Goal: Navigation & Orientation: Find specific page/section

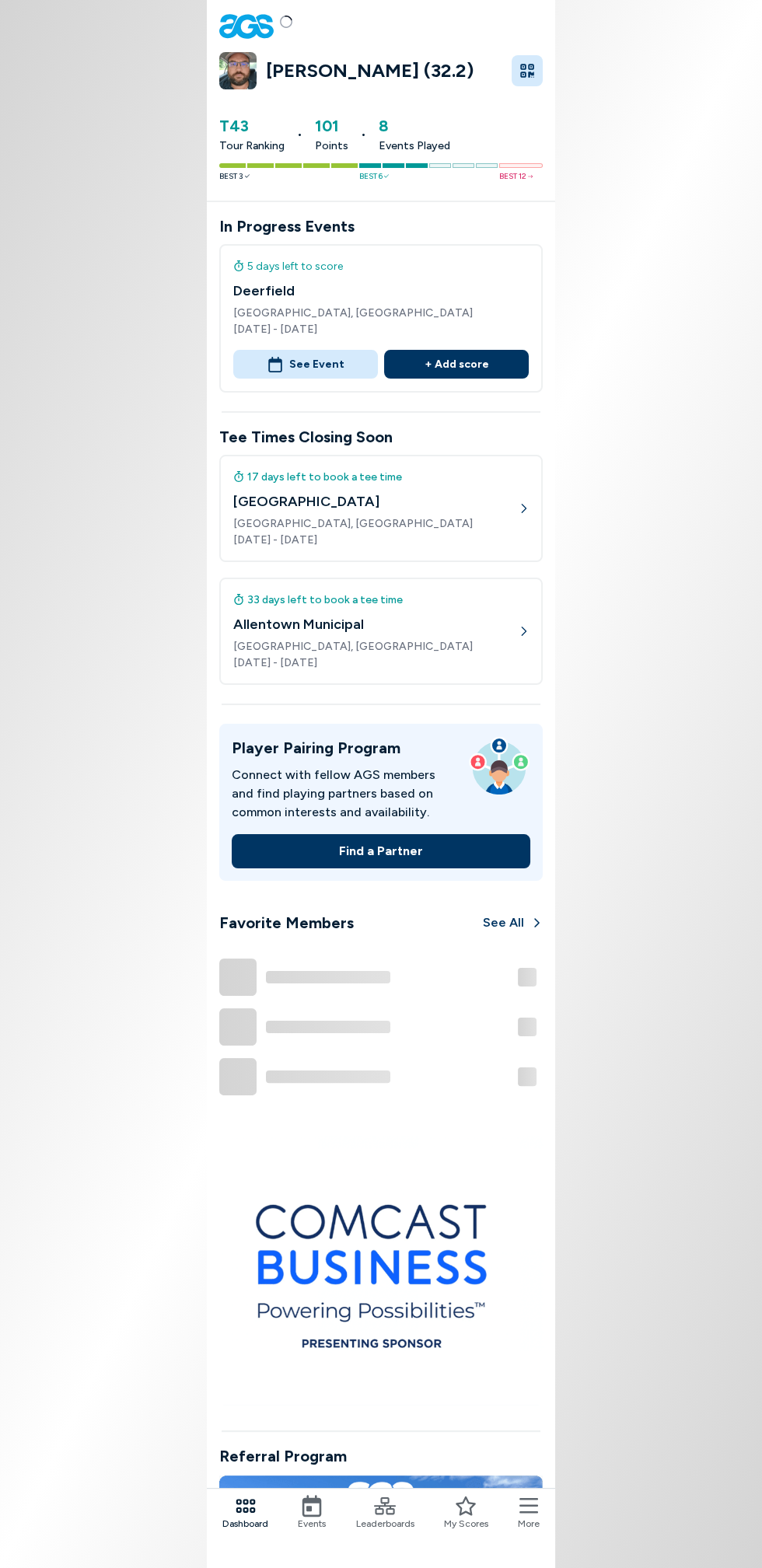
click at [384, 1520] on span "Leaderboards" at bounding box center [385, 1523] width 58 height 14
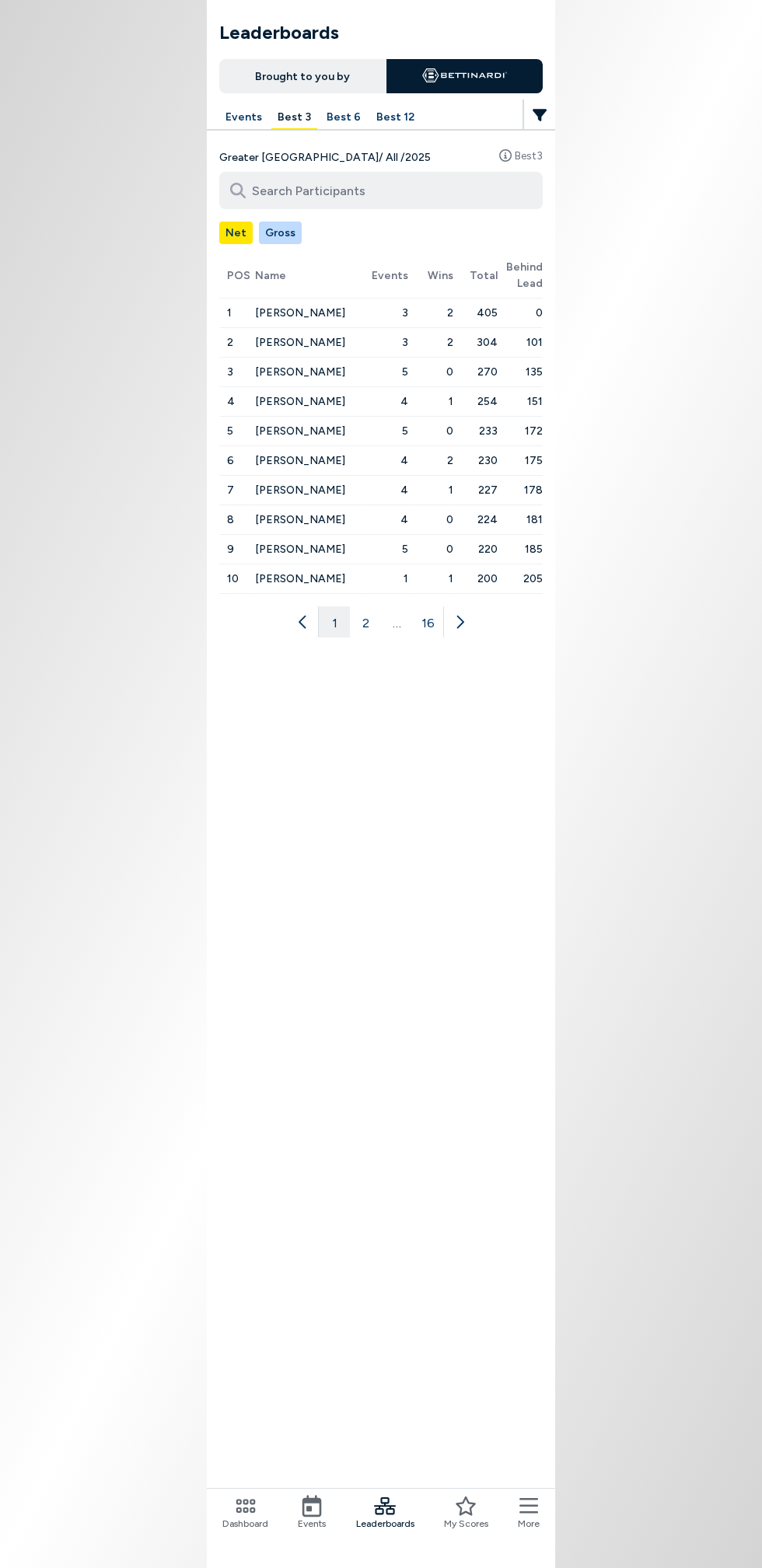
click at [351, 114] on button "Best 6" at bounding box center [344, 117] width 47 height 24
click at [363, 626] on button "2" at bounding box center [366, 622] width 31 height 31
click at [380, 619] on button "3" at bounding box center [381, 622] width 31 height 31
click at [395, 619] on button "4" at bounding box center [396, 622] width 31 height 31
click at [411, 620] on button "5" at bounding box center [412, 622] width 31 height 31
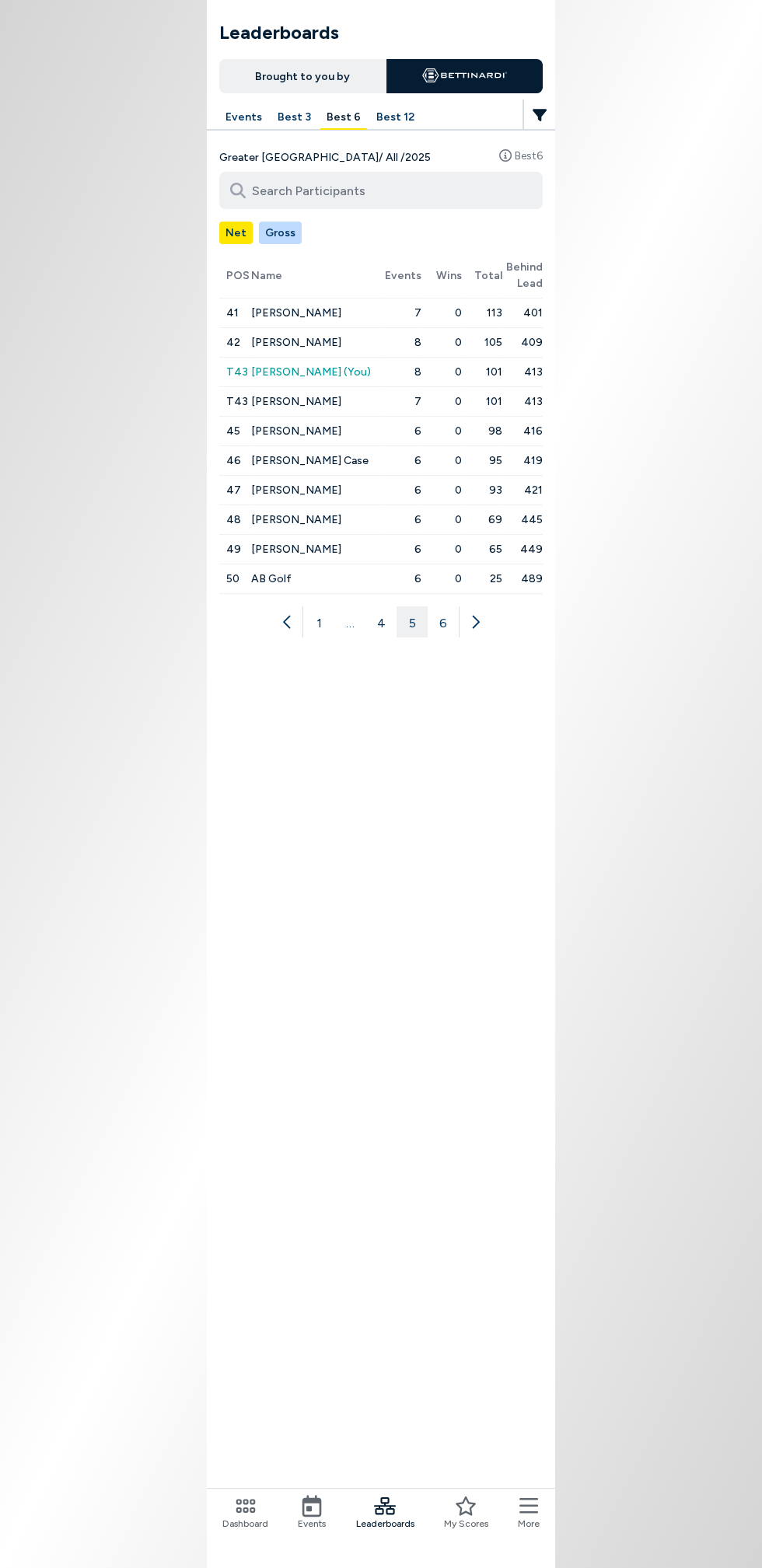
click at [474, 618] on icon at bounding box center [475, 622] width 16 height 16
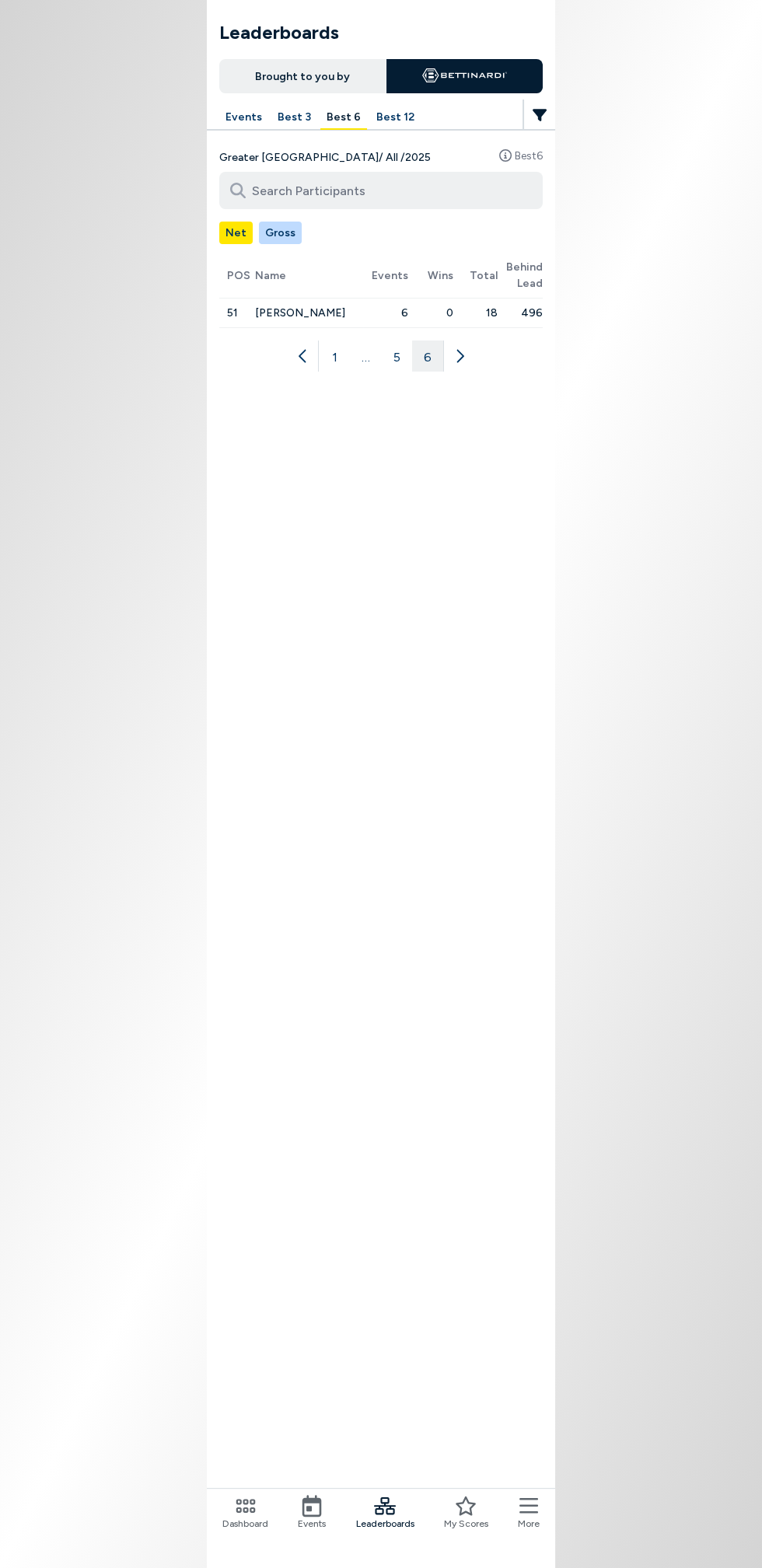
click at [320, 1525] on span "Events" at bounding box center [312, 1523] width 28 height 14
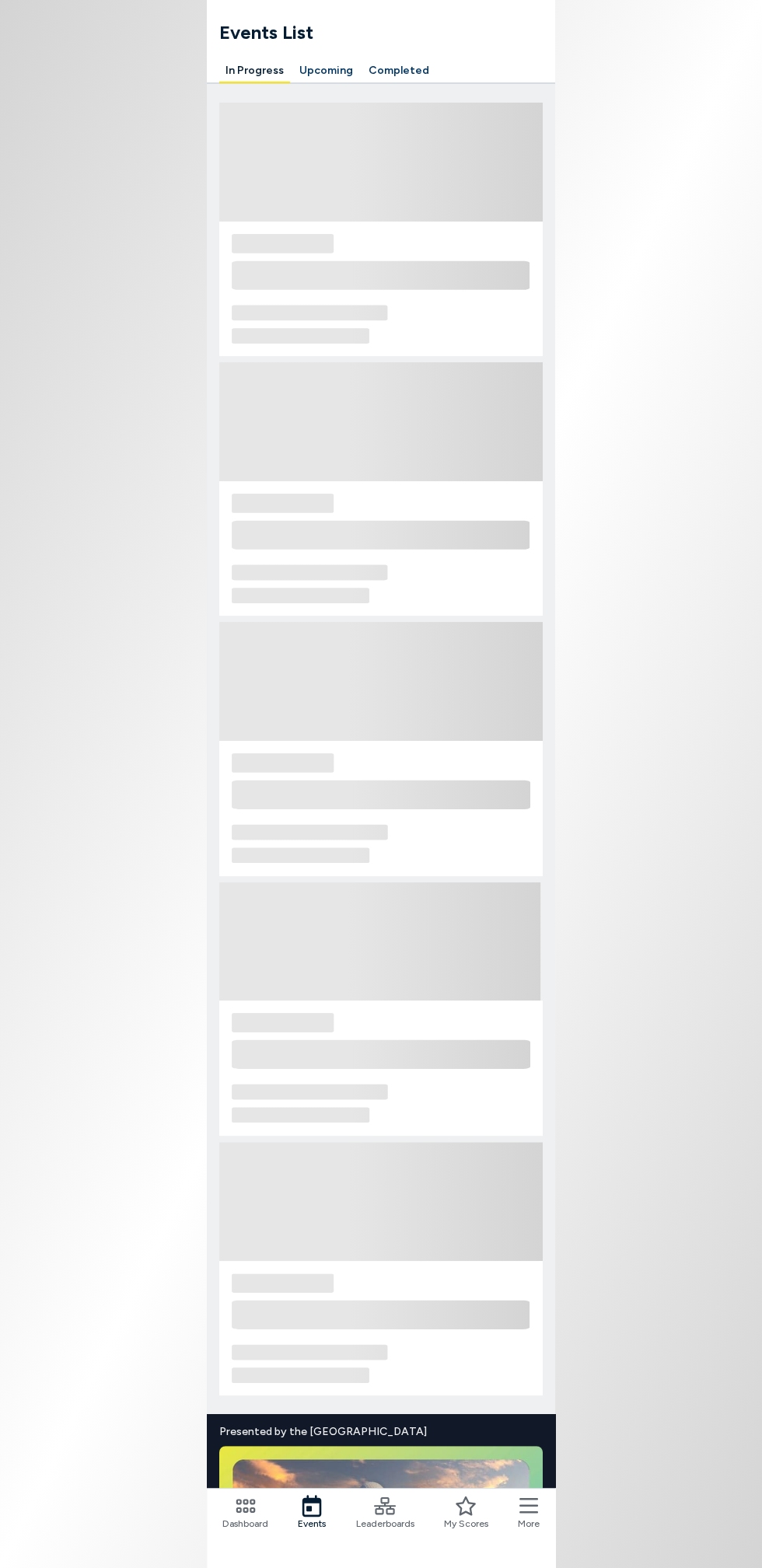
click at [335, 76] on button "Upcoming" at bounding box center [326, 71] width 66 height 24
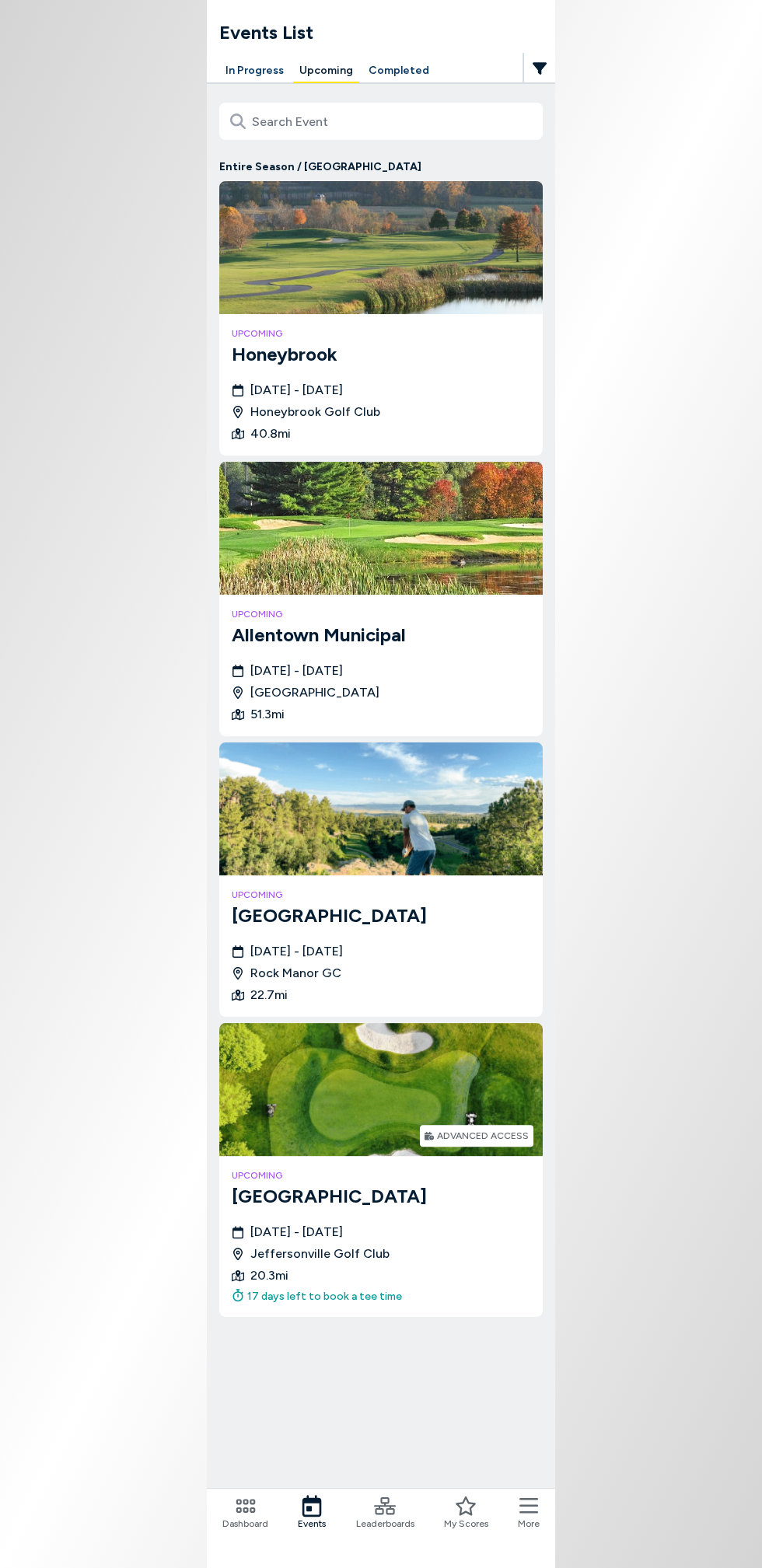
click at [360, 1289] on div "17 days left to book a tee time" at bounding box center [317, 1297] width 171 height 16
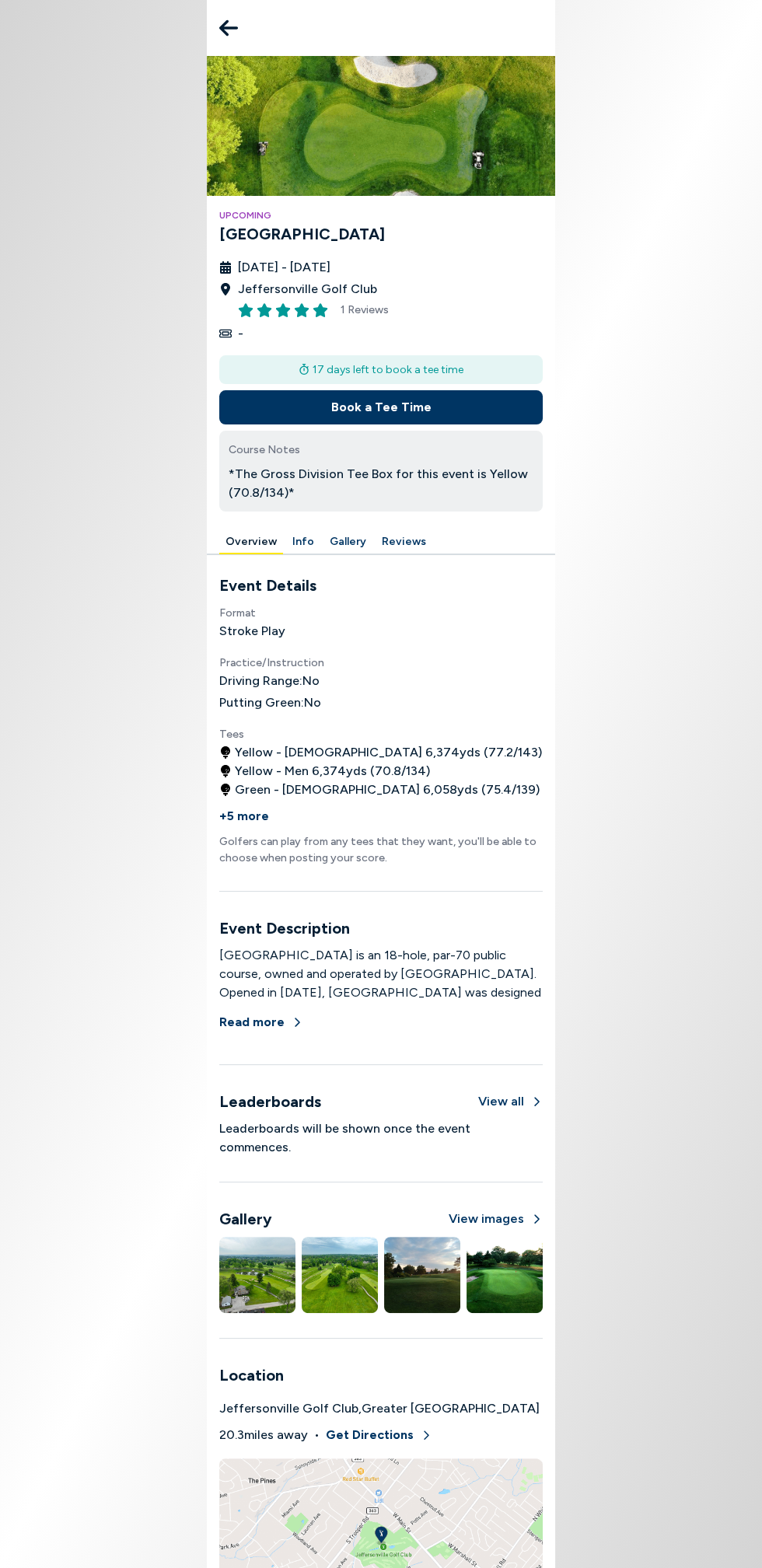
click at [504, 417] on button "Book a Tee Time" at bounding box center [381, 408] width 323 height 34
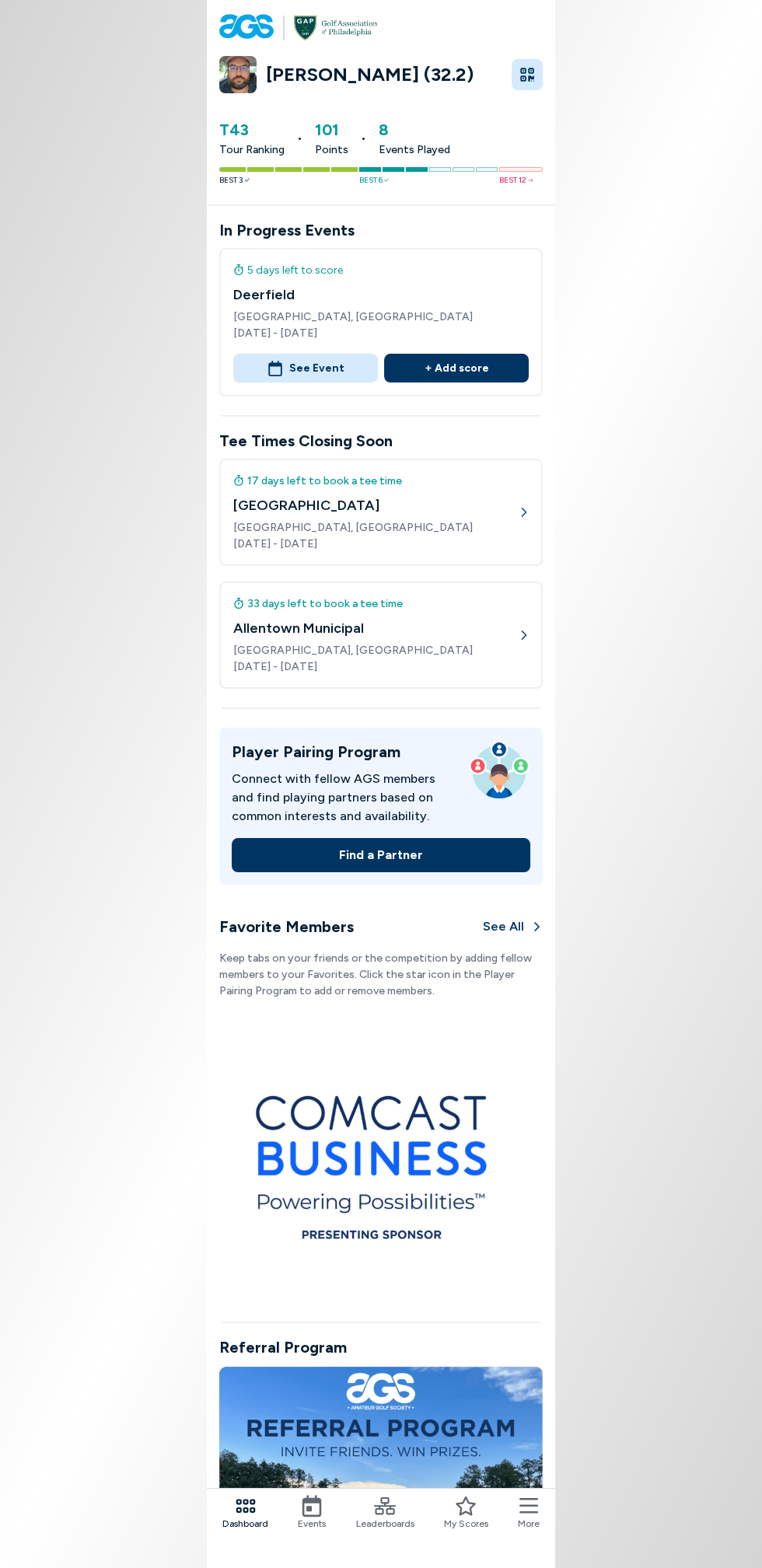
click at [226, 1527] on span "Dashboard" at bounding box center [245, 1523] width 46 height 14
click at [529, 1520] on span "More" at bounding box center [528, 1523] width 22 height 14
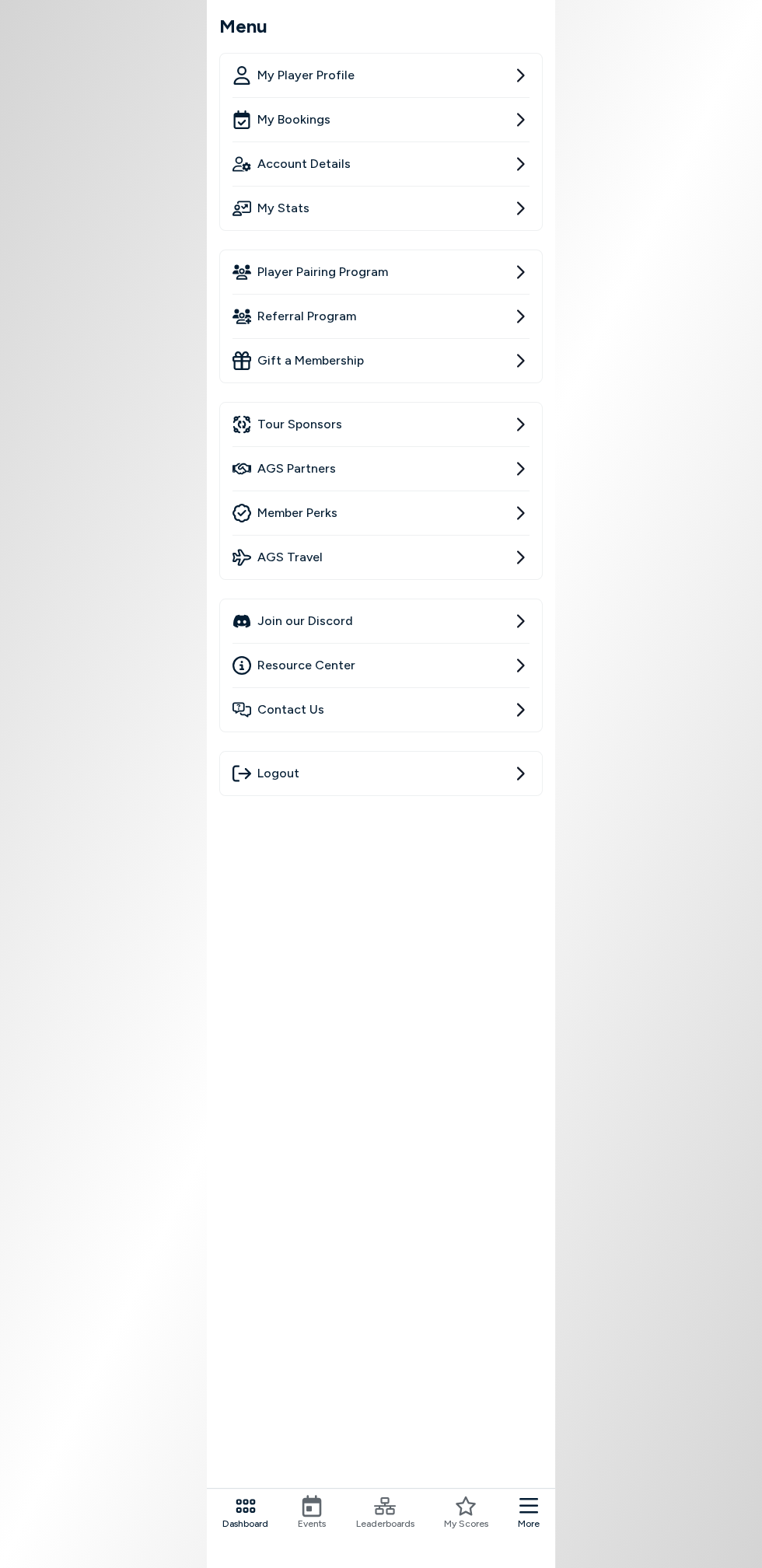
click at [481, 429] on link "Tour Sponsors" at bounding box center [381, 424] width 297 height 43
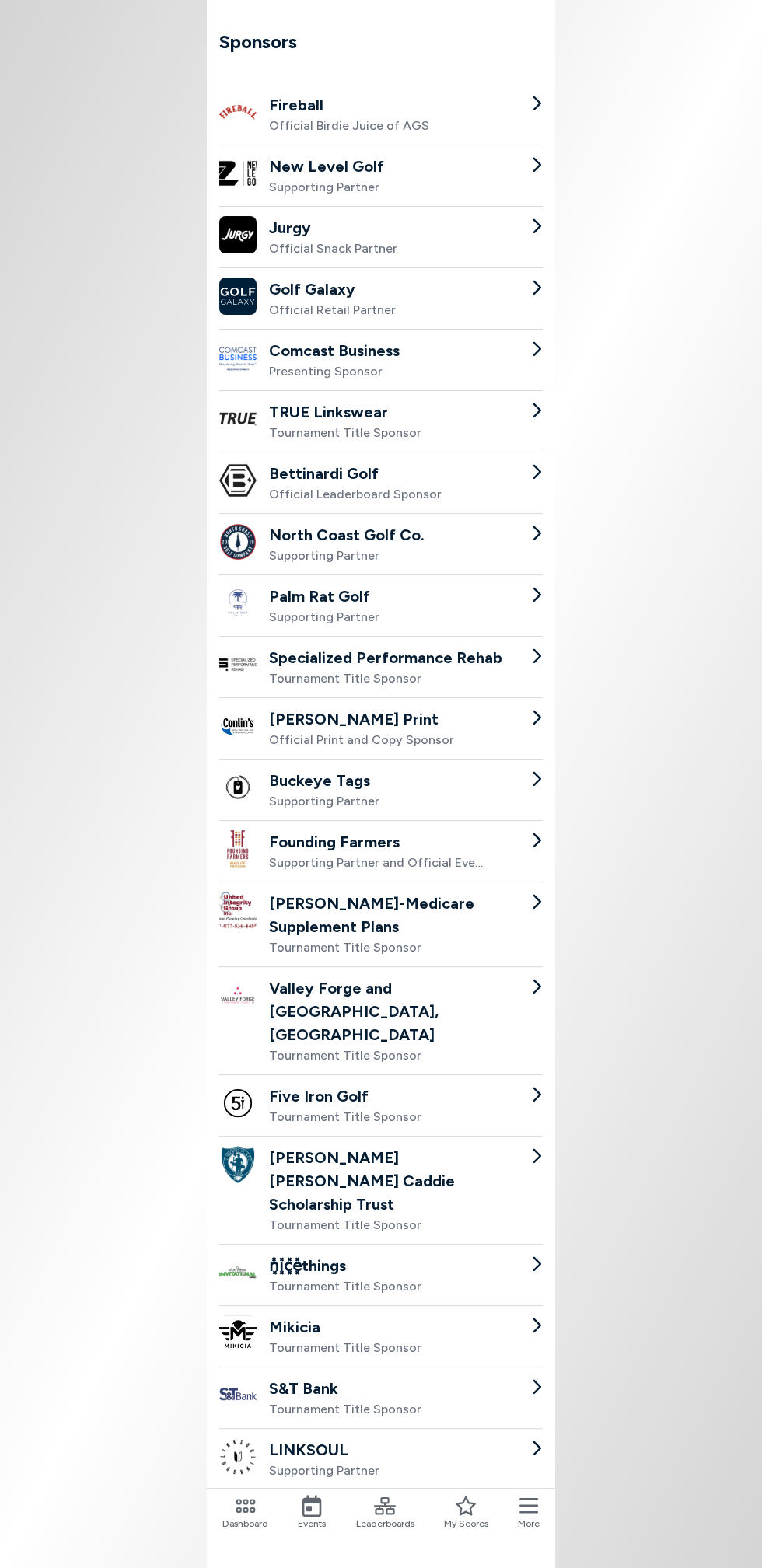
click at [532, 1513] on icon at bounding box center [528, 1505] width 19 height 16
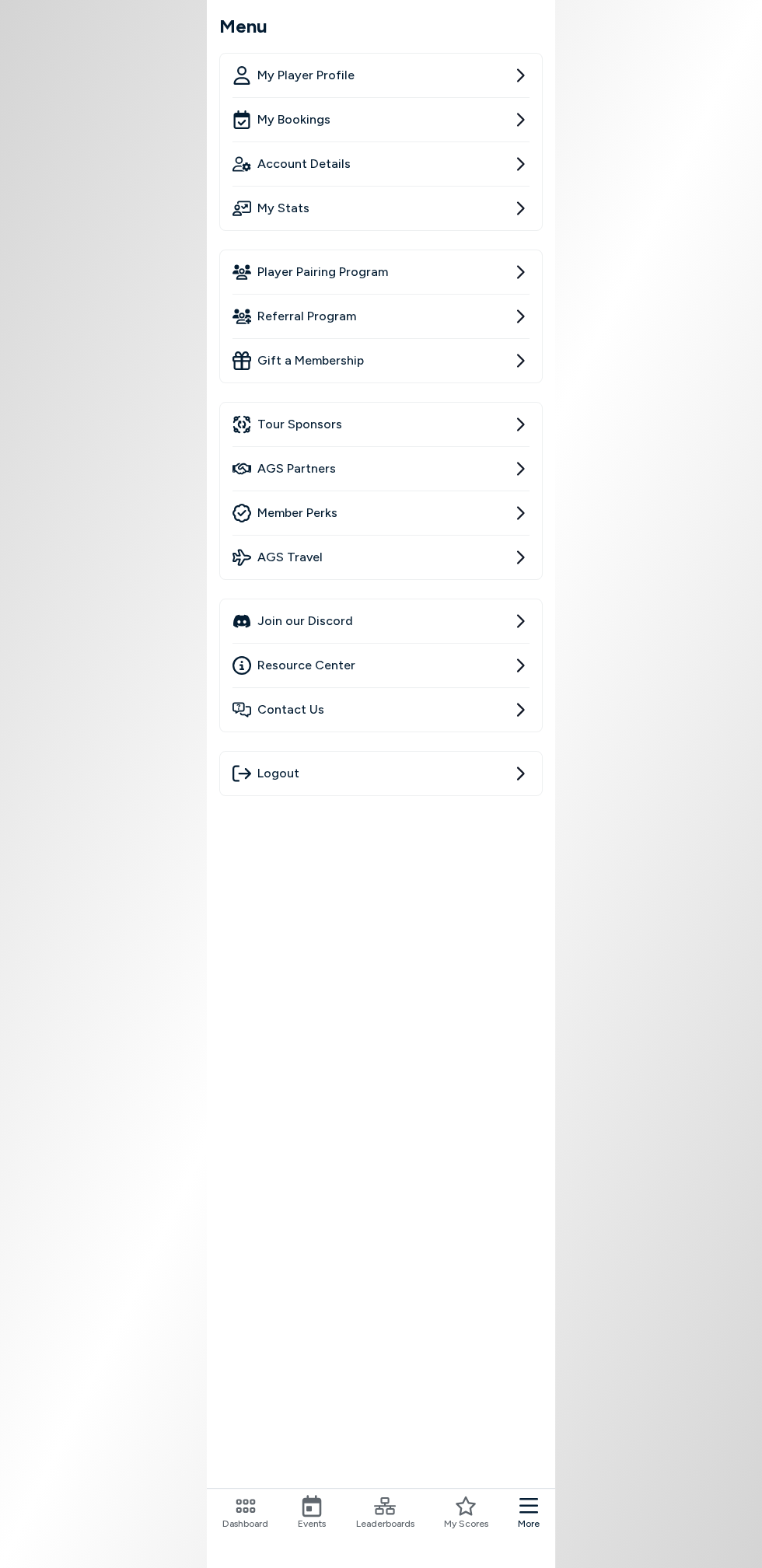
click at [464, 523] on link "Member Perks" at bounding box center [381, 513] width 297 height 43
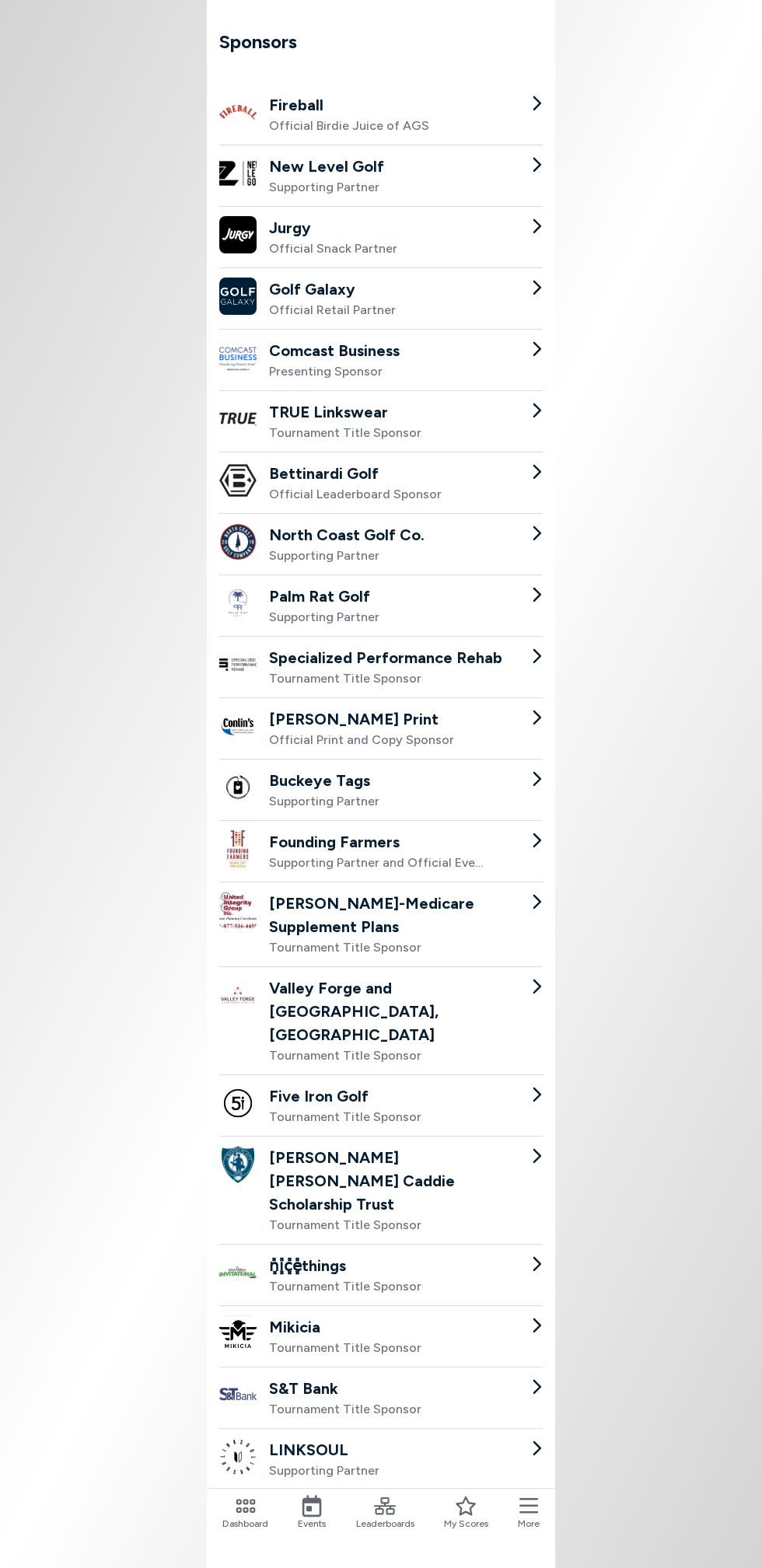
click at [532, 1511] on icon at bounding box center [528, 1506] width 19 height 22
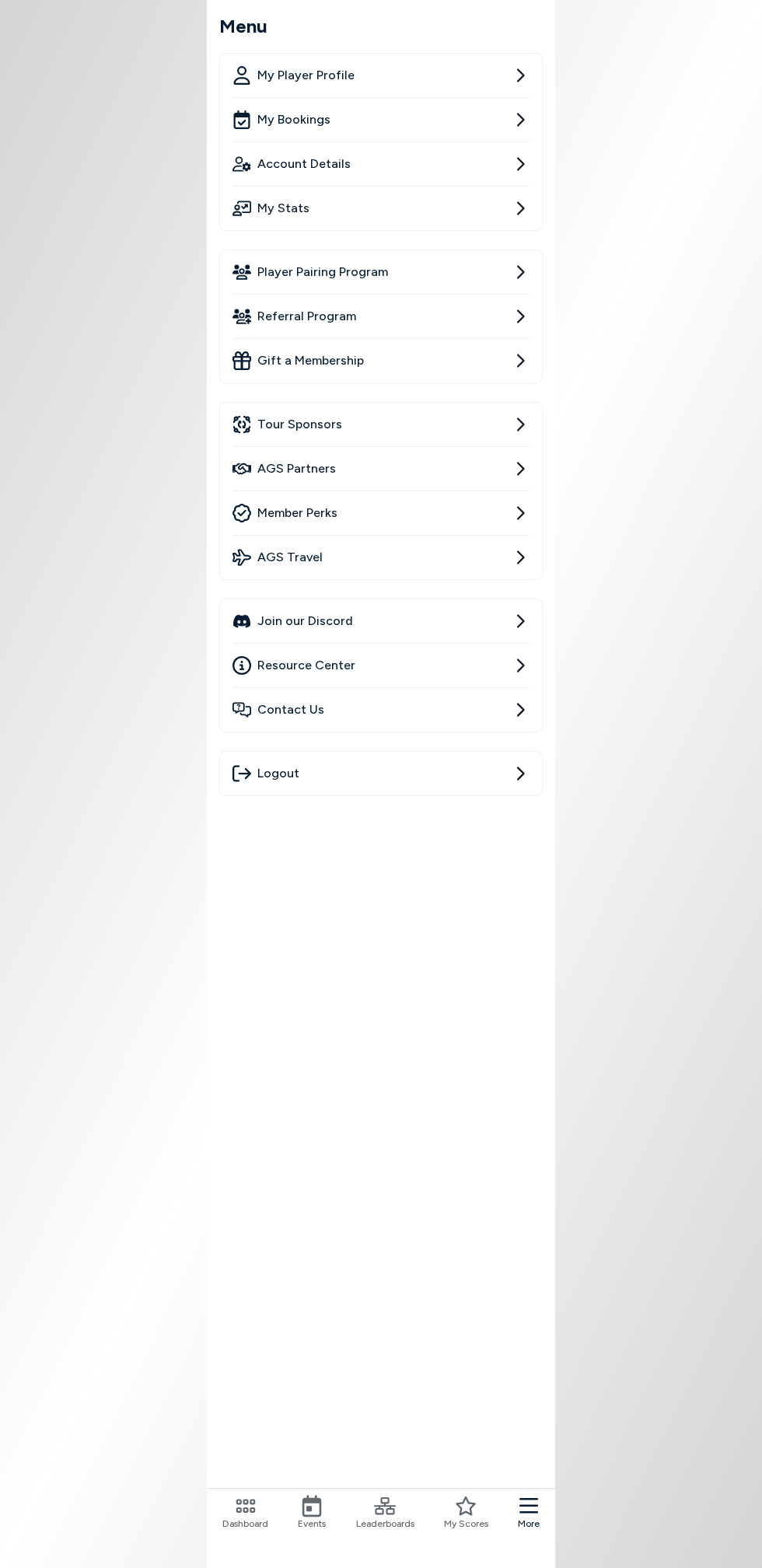
click at [400, 672] on link "Resource Center" at bounding box center [381, 665] width 297 height 43
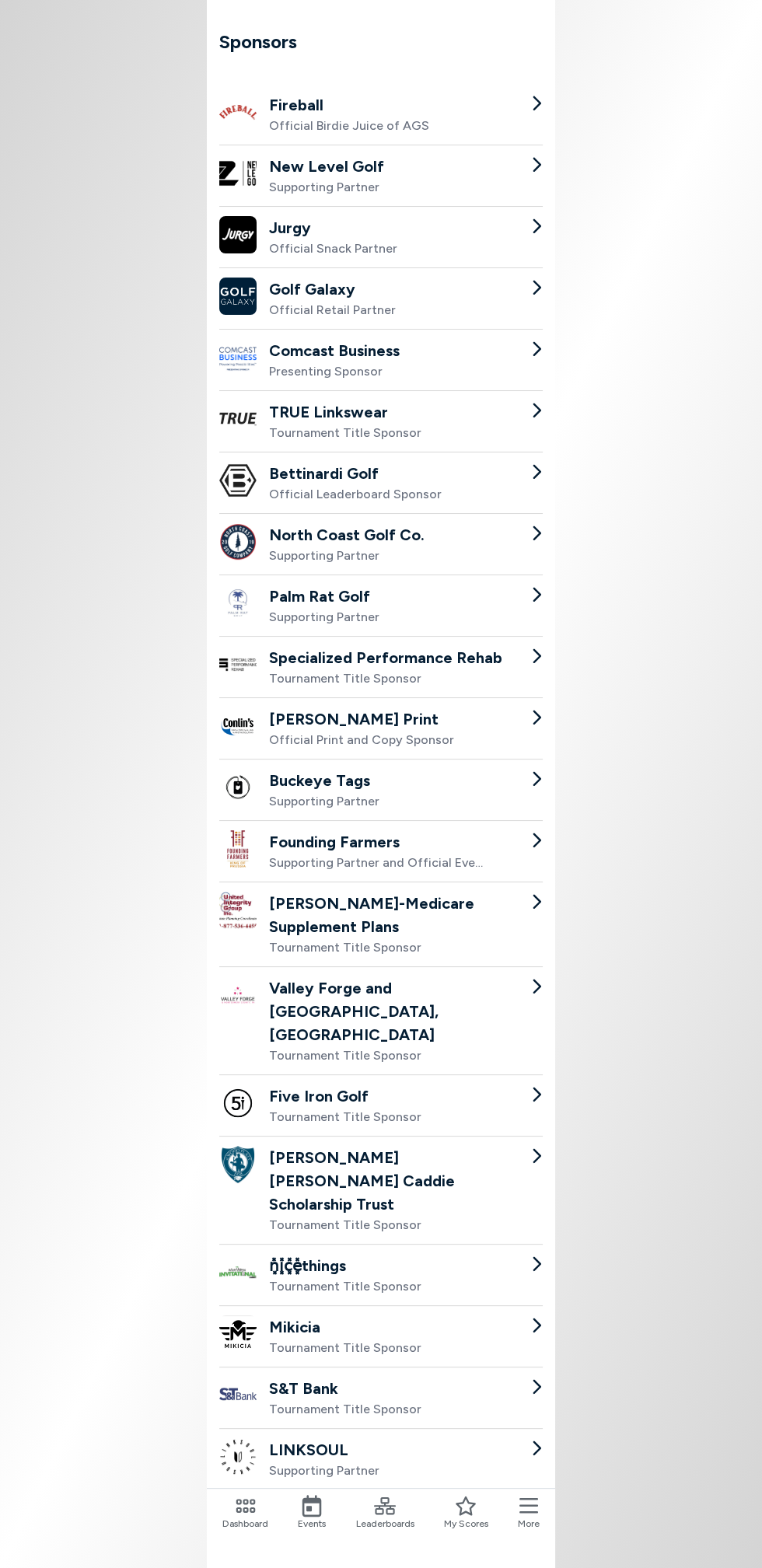
click at [536, 1524] on span "More" at bounding box center [528, 1523] width 22 height 14
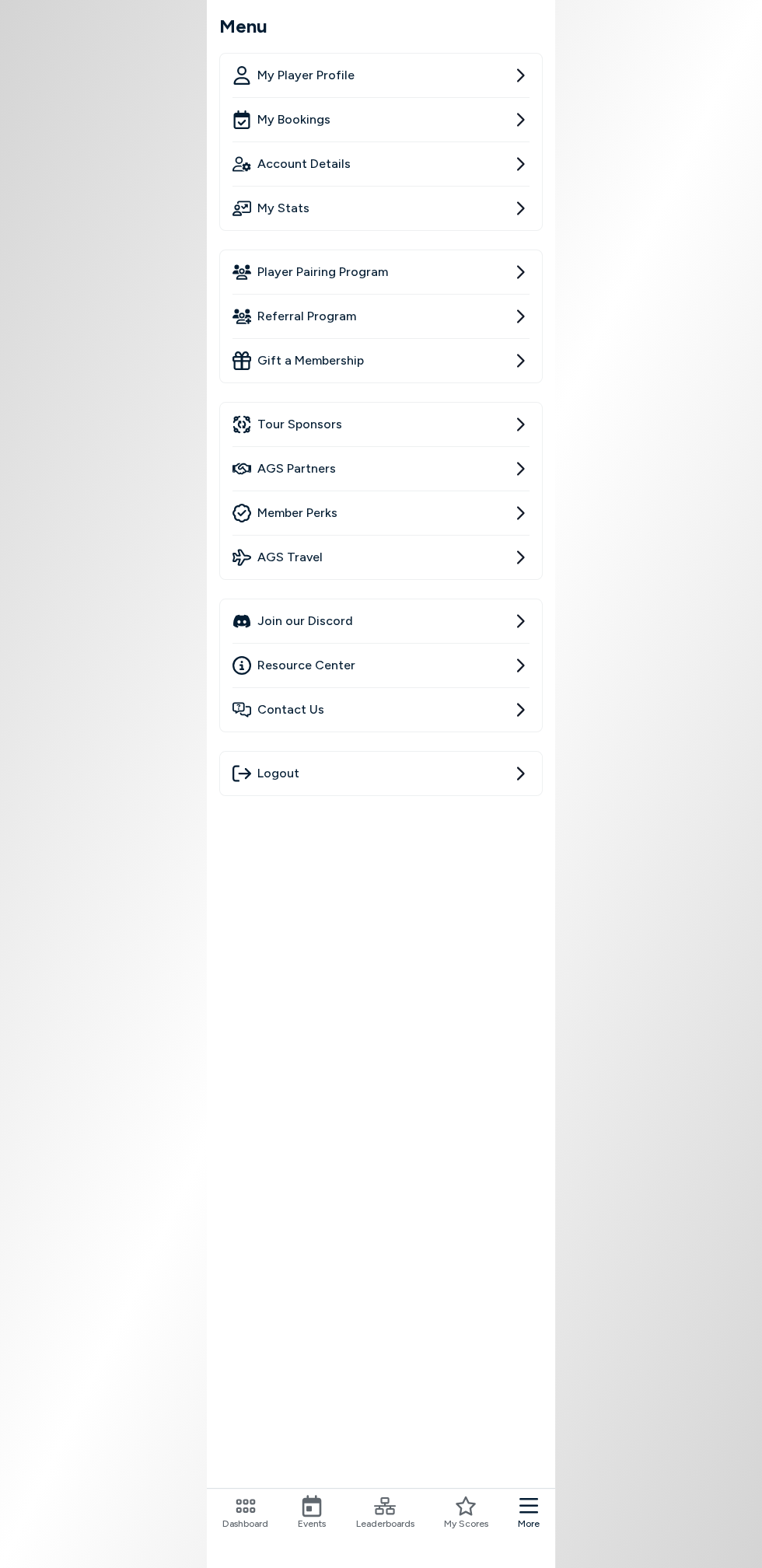
click at [417, 556] on link "AGS Travel" at bounding box center [381, 557] width 297 height 43
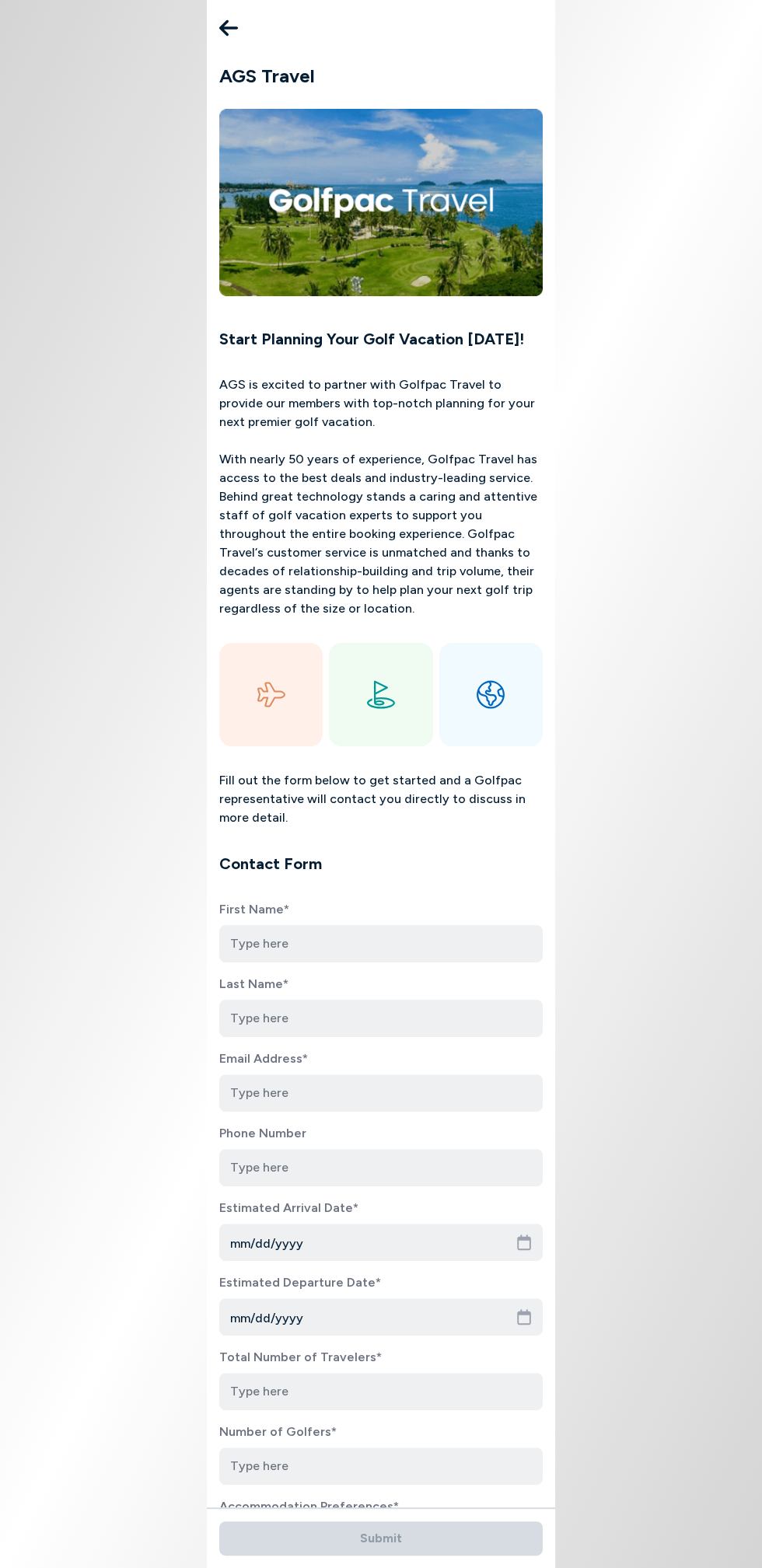
type input "James"
type input "Cavaliere"
type input "james.cavaliere@gmail.com"
type input "2676300288"
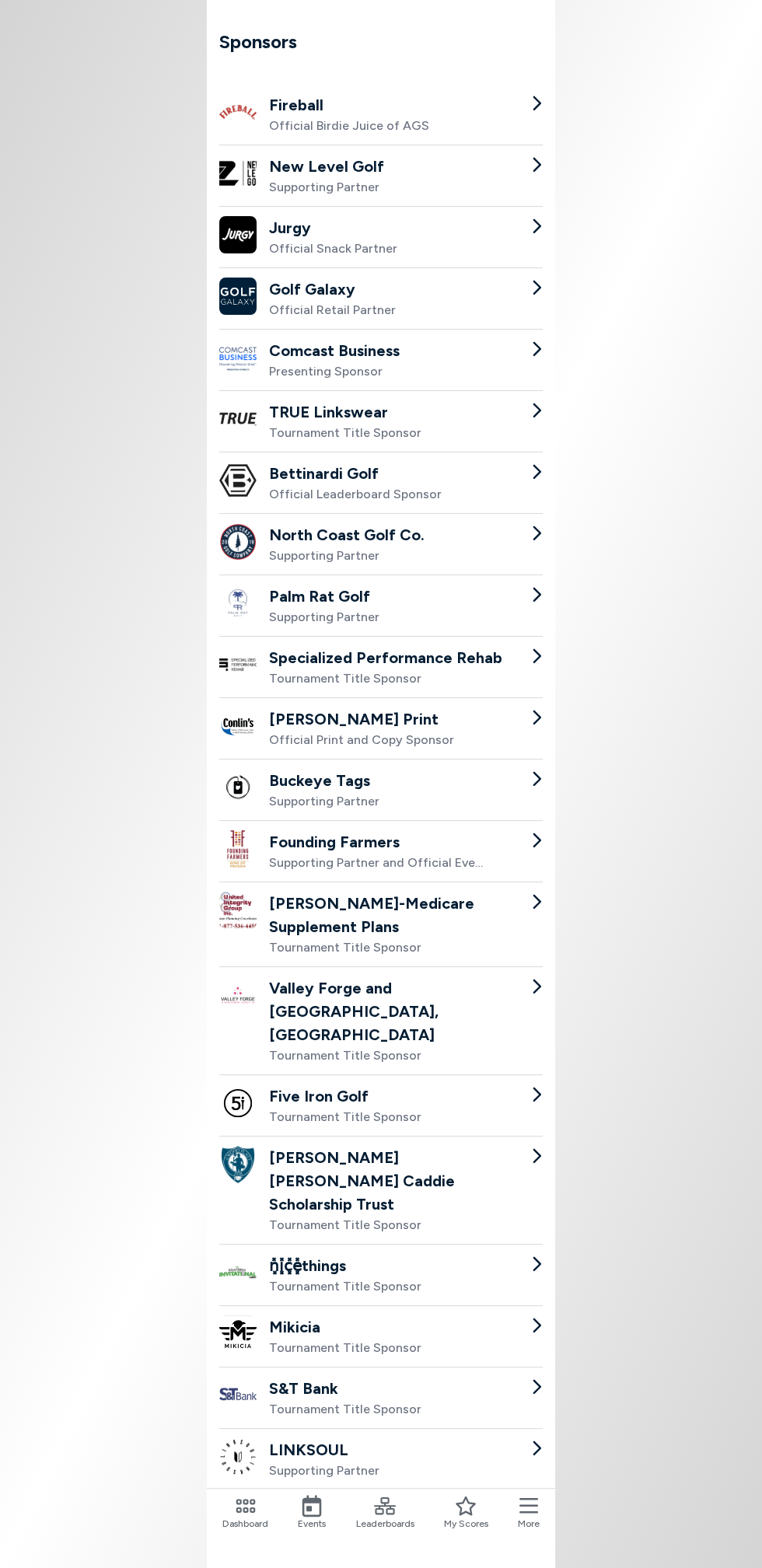
click at [475, 358] on div "Comcast Business Presenting Sponsor" at bounding box center [381, 359] width 323 height 62
click at [525, 1526] on span "More" at bounding box center [528, 1523] width 22 height 14
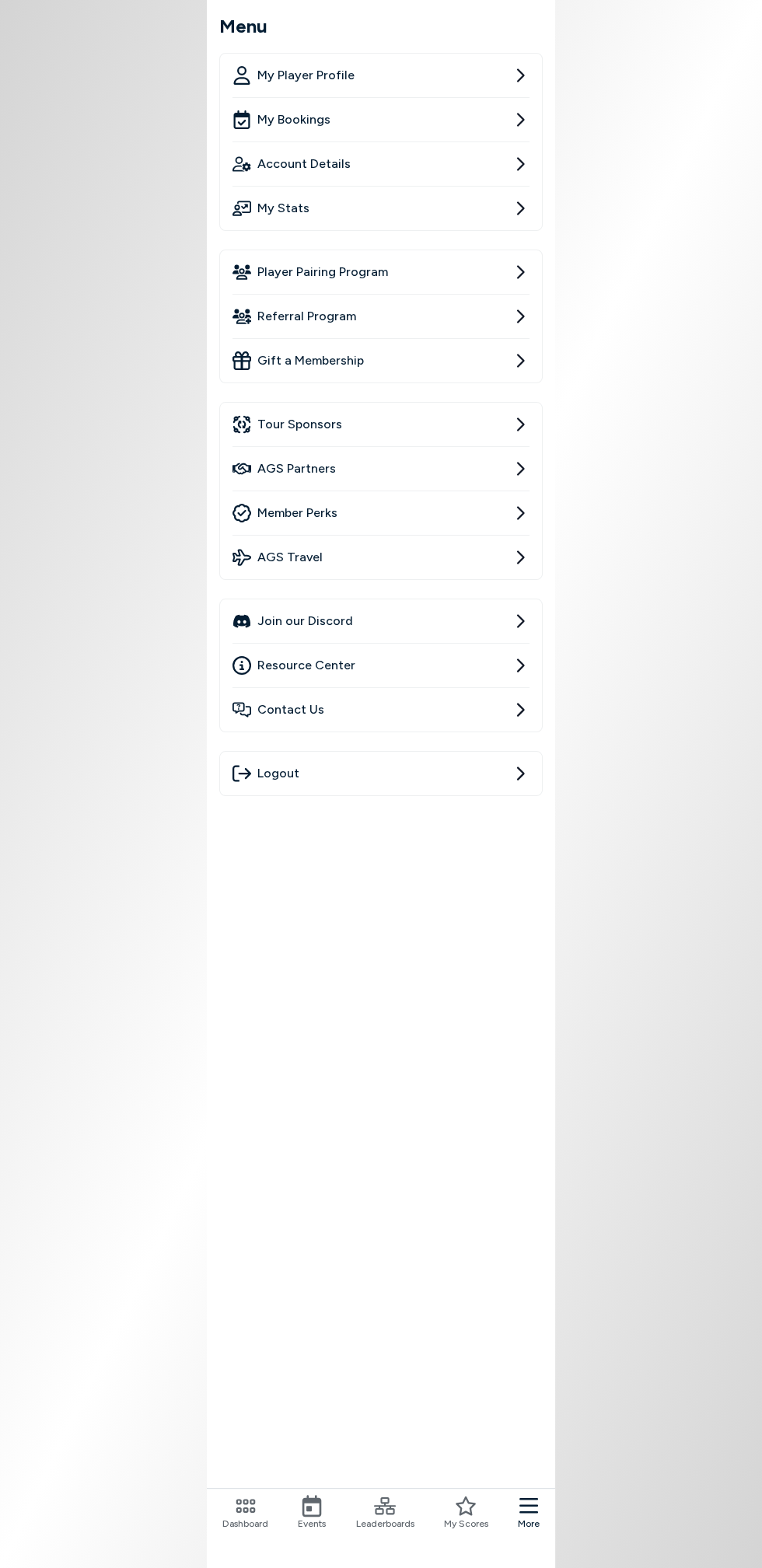
click at [410, 166] on link "Account Details" at bounding box center [381, 163] width 297 height 43
